Goal: Task Accomplishment & Management: Complete application form

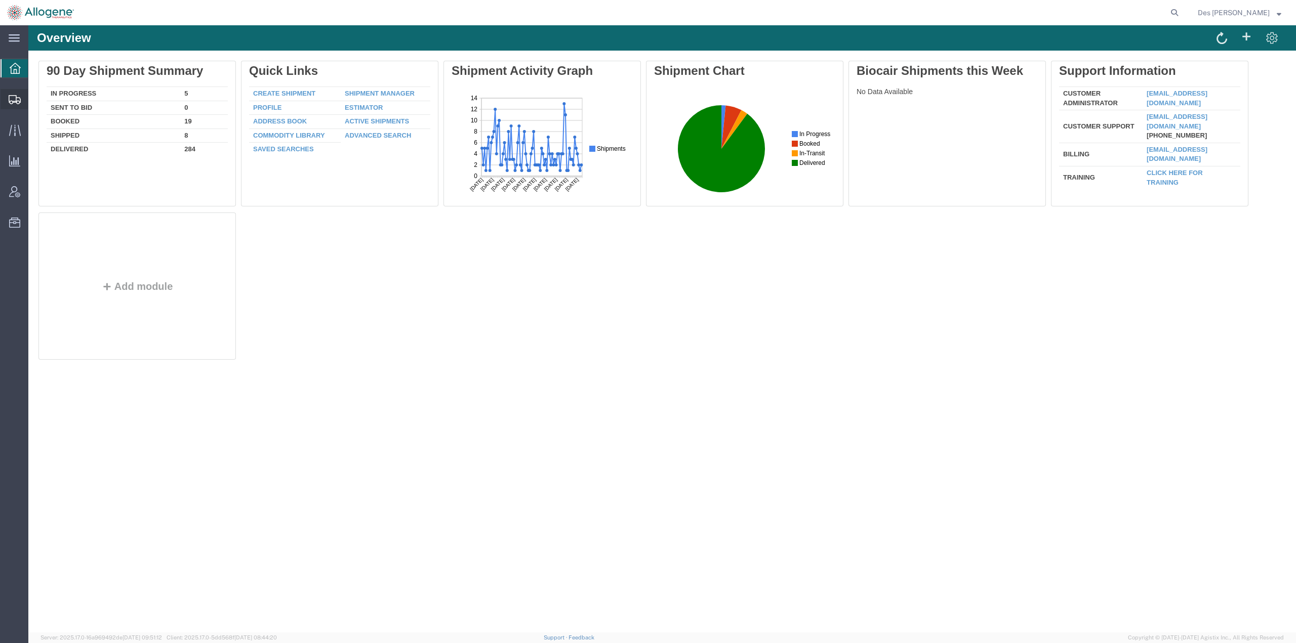
click at [35, 98] on span "Shipments" at bounding box center [31, 99] width 7 height 20
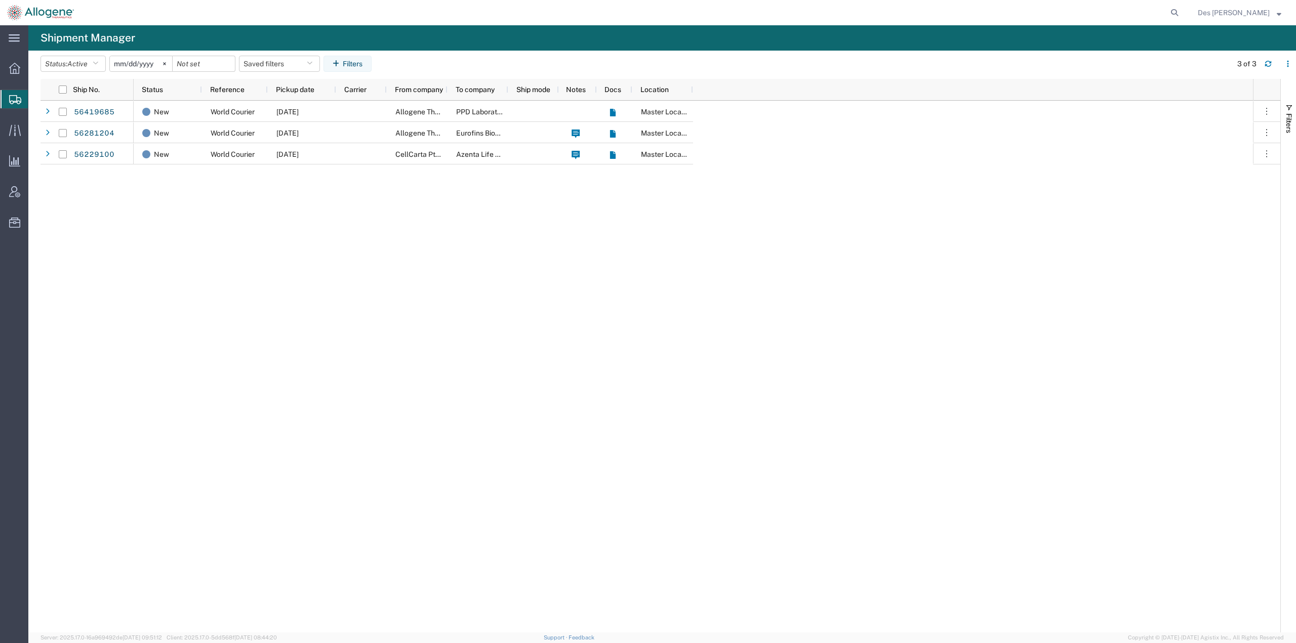
click at [0, 0] on span "Create Shipment" at bounding box center [0, 0] width 0 height 0
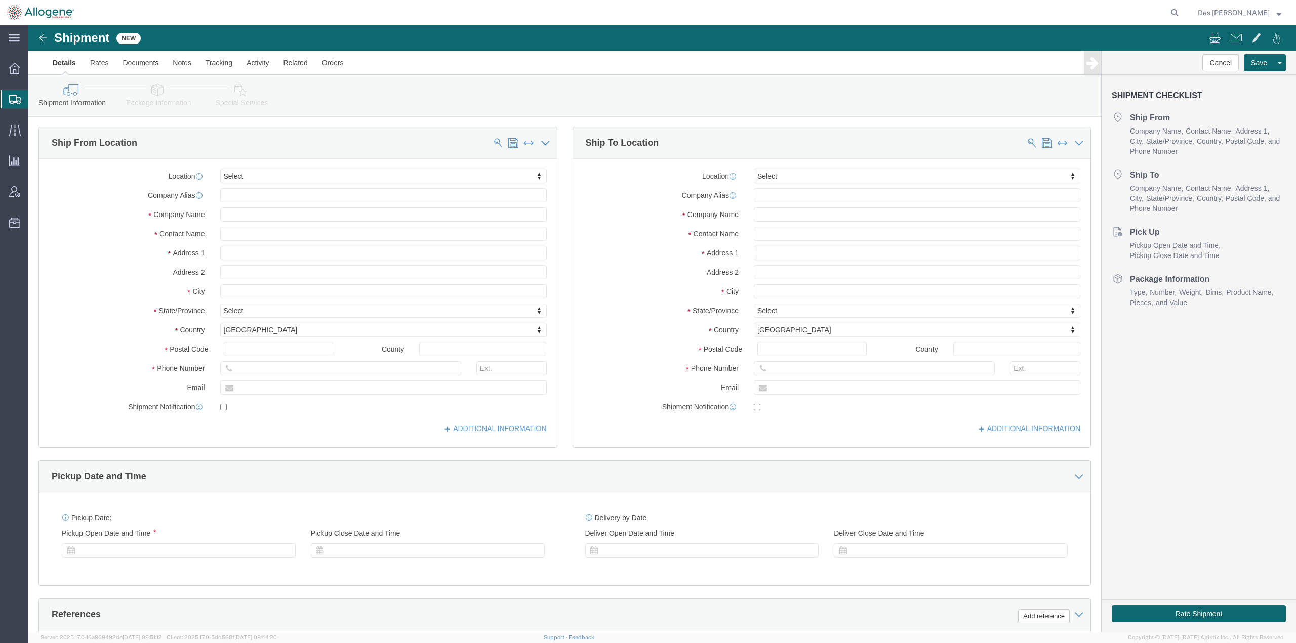
select select
